Goal: Transaction & Acquisition: Purchase product/service

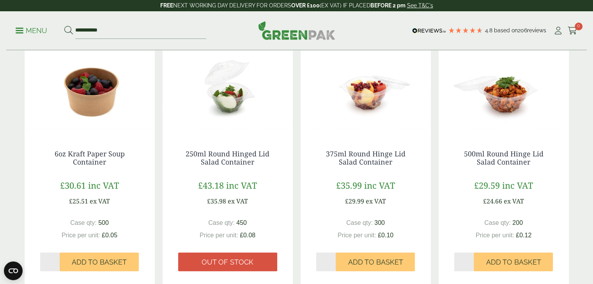
scroll to position [683, 0]
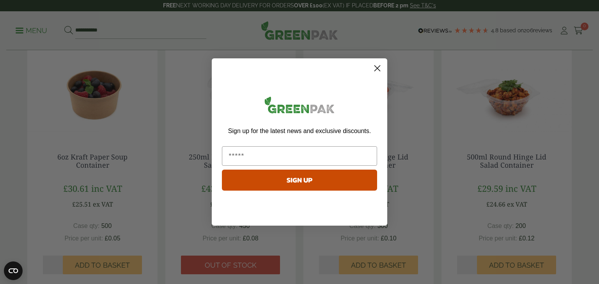
click at [374, 64] on circle "Close dialog" at bounding box center [377, 68] width 13 height 13
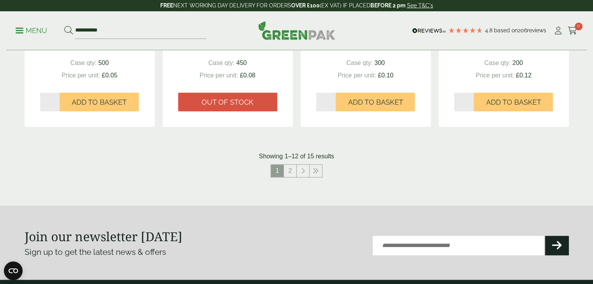
scroll to position [860, 0]
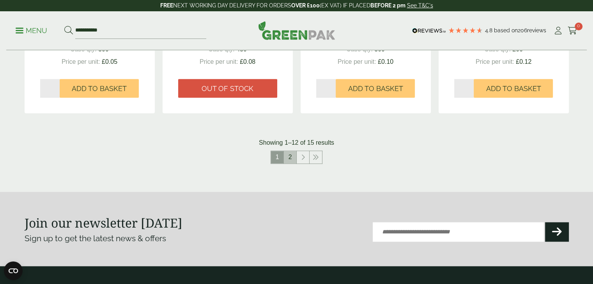
click at [289, 160] on link "2" at bounding box center [290, 157] width 12 height 12
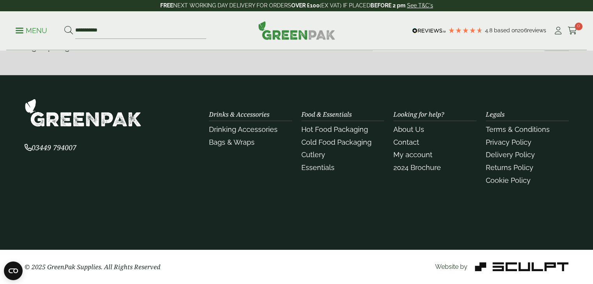
scroll to position [535, 0]
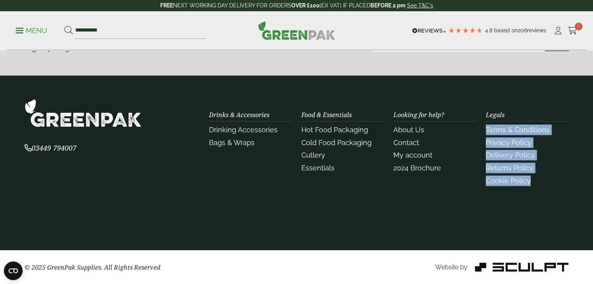
drag, startPoint x: 592, startPoint y: 189, endPoint x: 598, endPoint y: 118, distance: 71.2
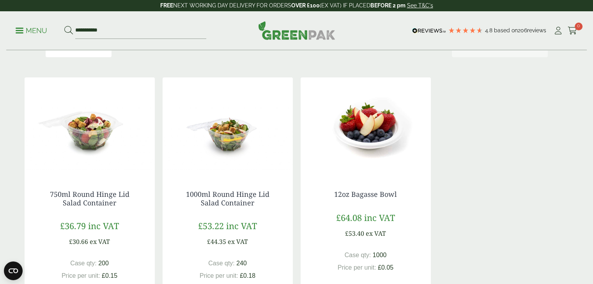
scroll to position [131, 0]
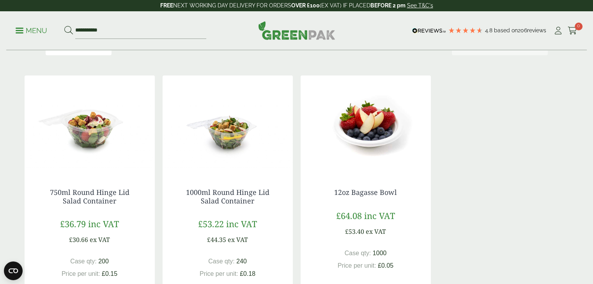
click at [103, 125] on img at bounding box center [90, 124] width 130 height 97
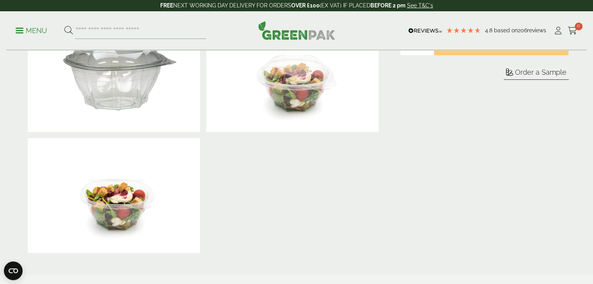
scroll to position [187, 0]
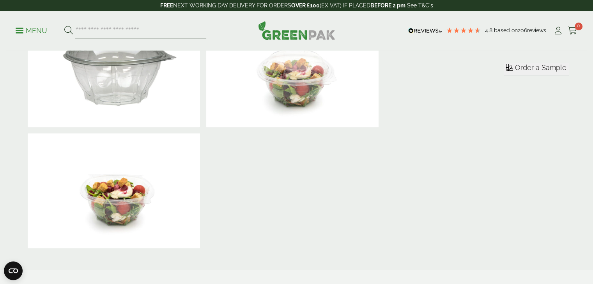
click at [149, 189] on img at bounding box center [114, 191] width 172 height 115
